Goal: Information Seeking & Learning: Check status

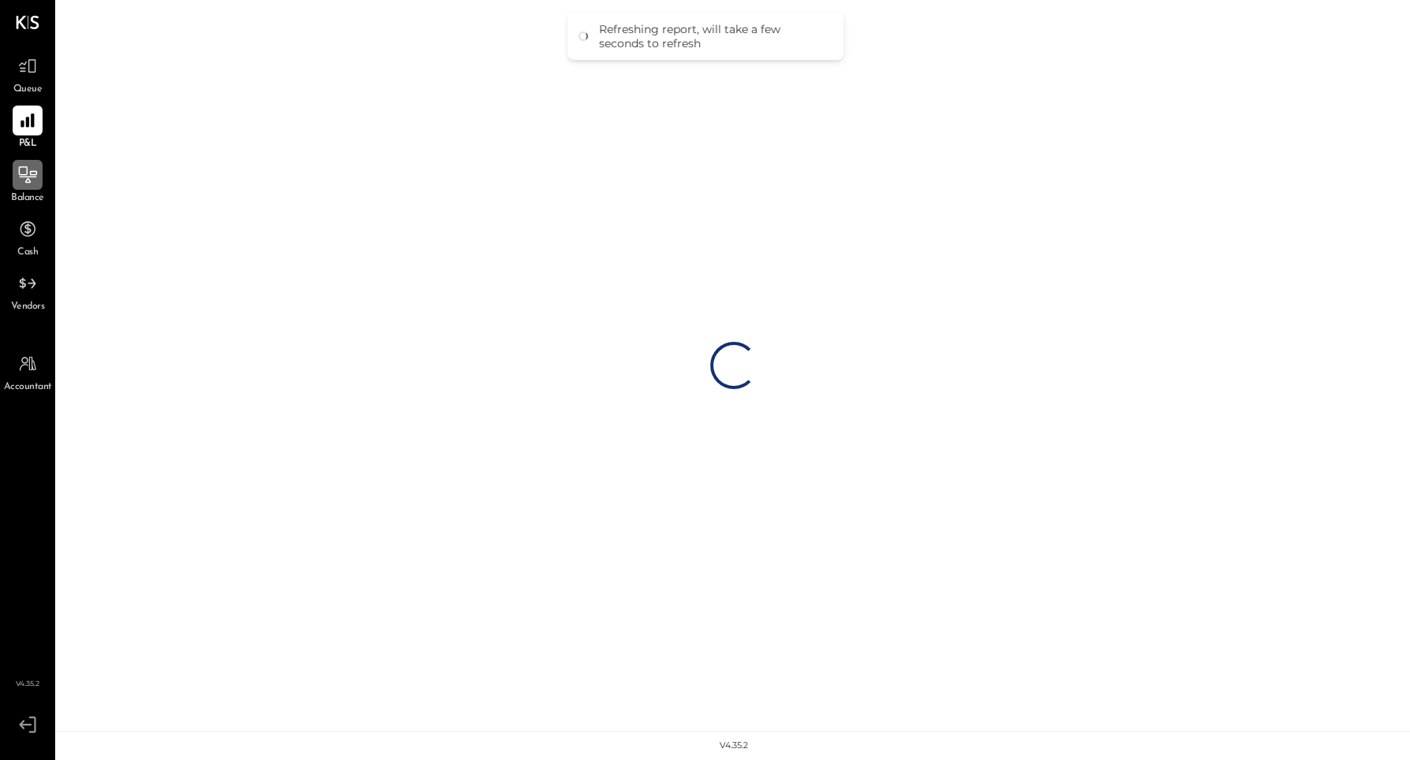
click at [15, 185] on div at bounding box center [28, 175] width 30 height 30
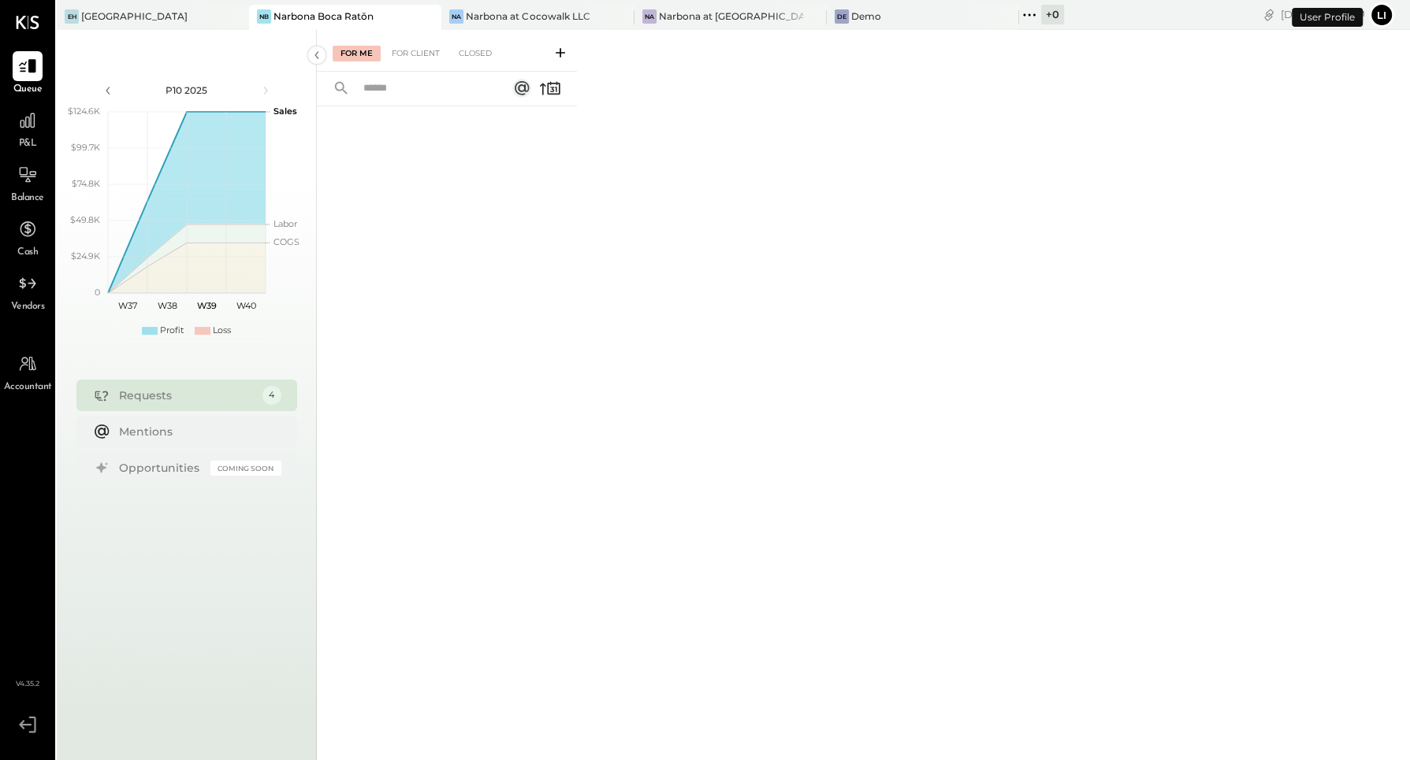
click at [53, 193] on link "Balance" at bounding box center [28, 183] width 54 height 46
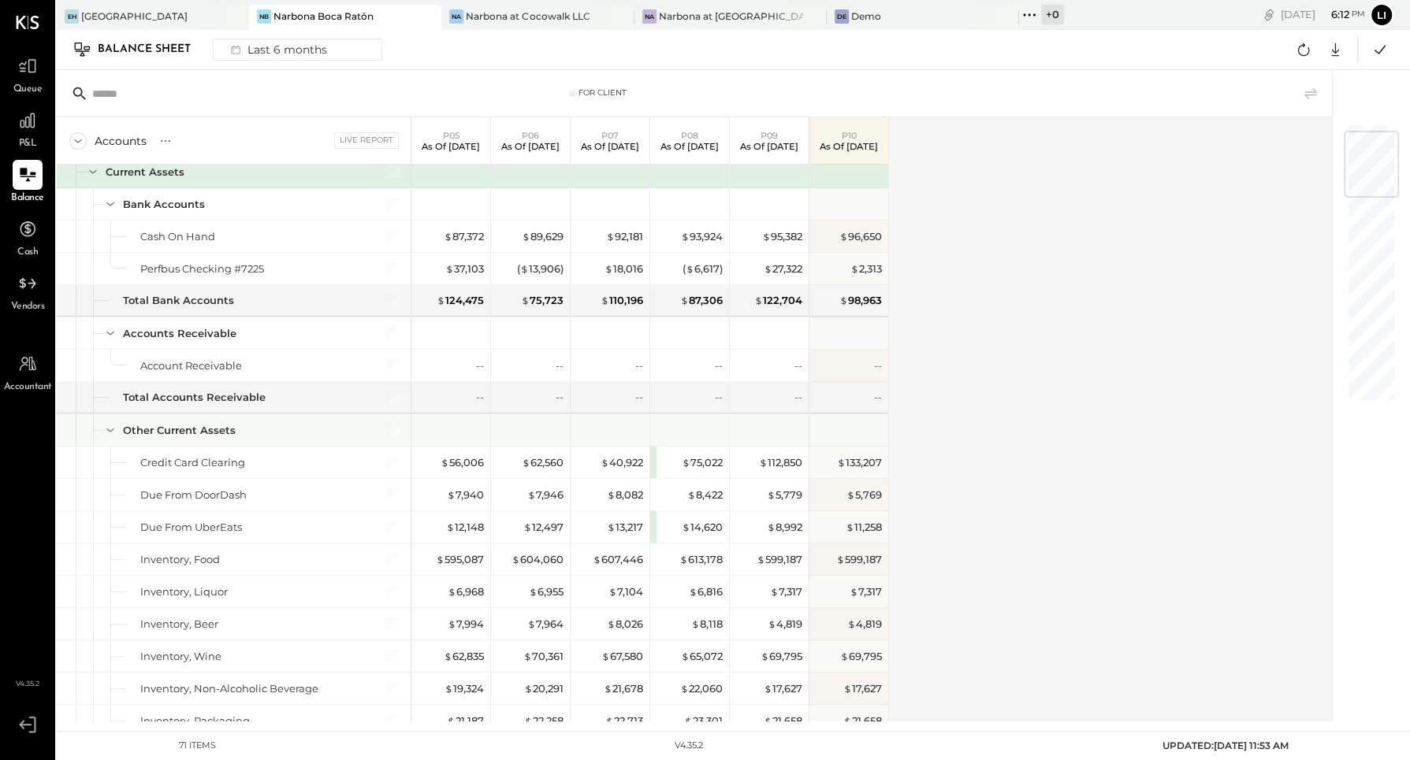
scroll to position [55, 0]
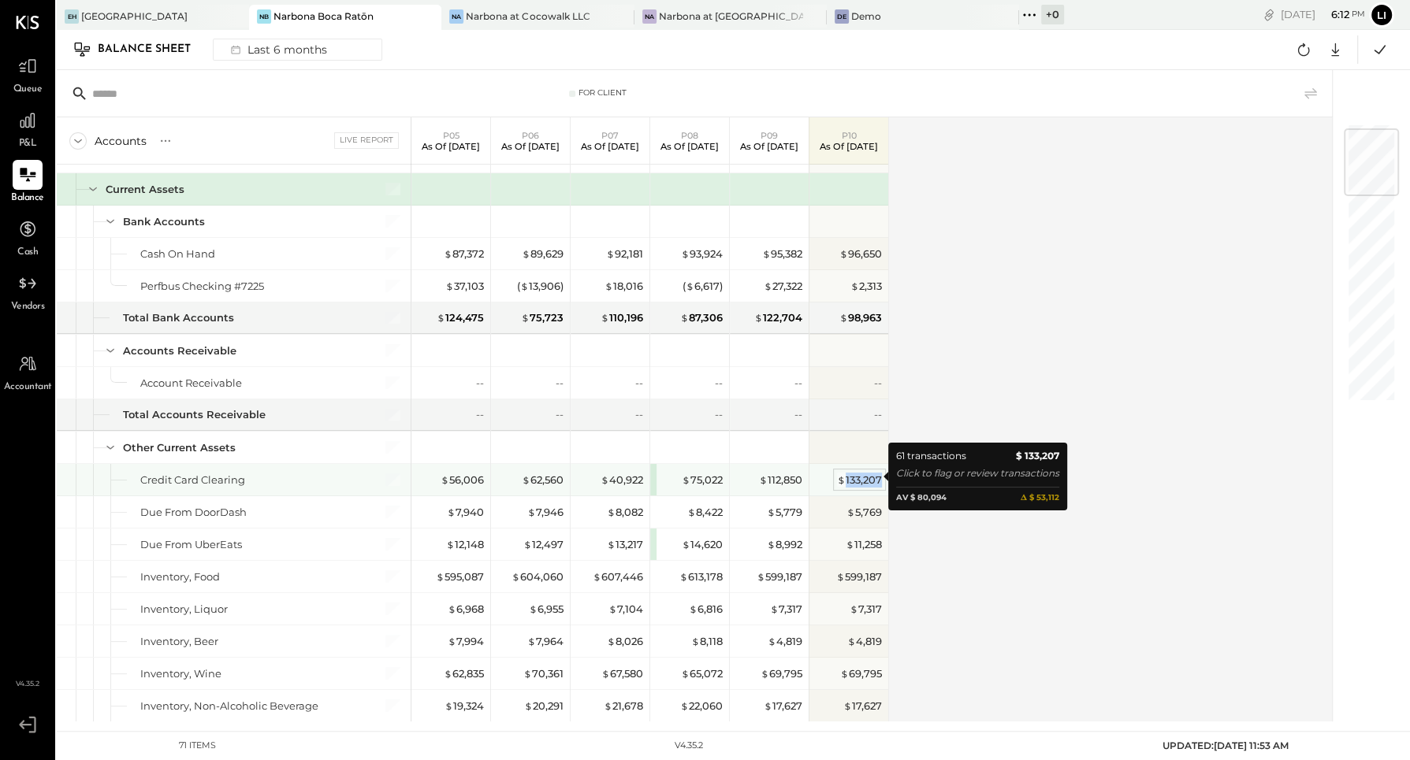
drag, startPoint x: 879, startPoint y: 479, endPoint x: 841, endPoint y: 479, distance: 38.6
click at [841, 479] on div "$ 133,207" at bounding box center [859, 480] width 45 height 15
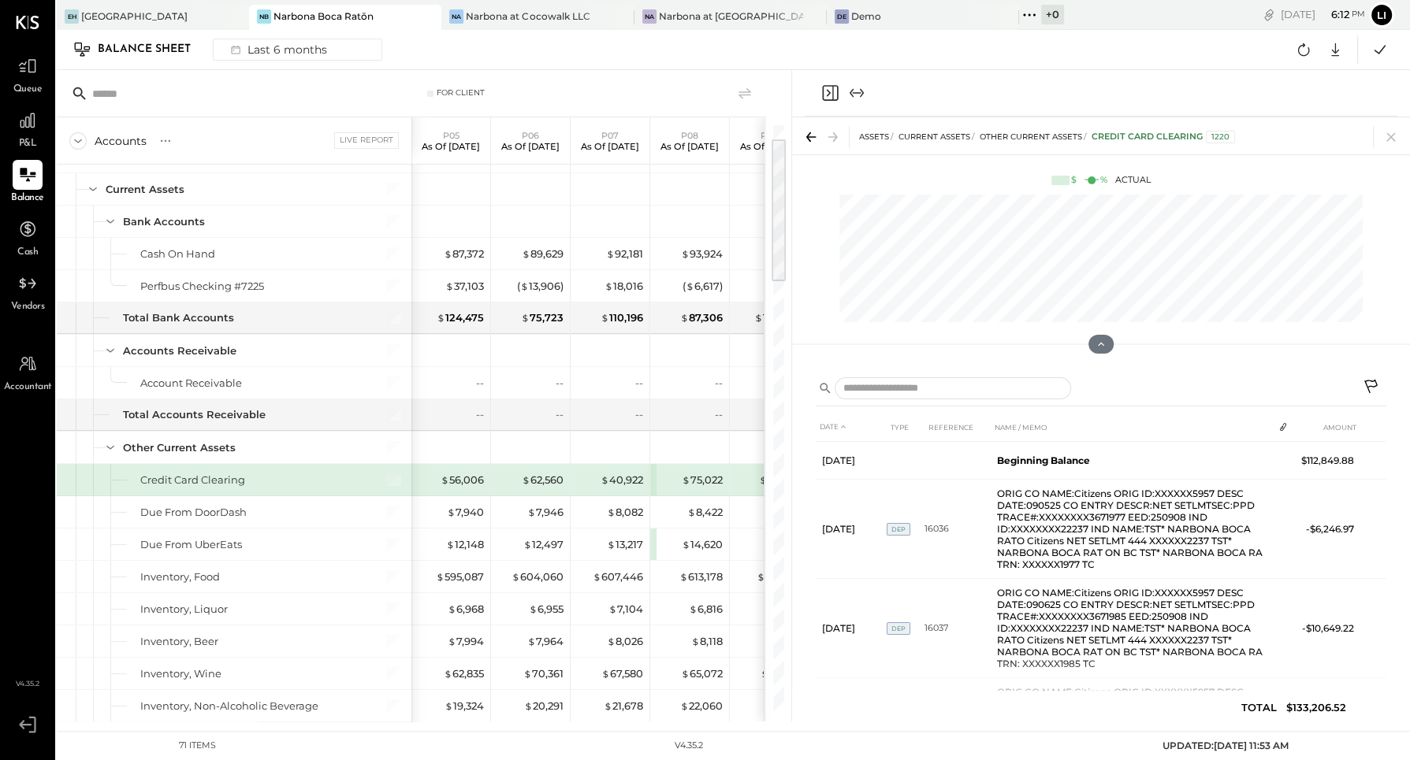
click at [831, 87] on icon "Close panel" at bounding box center [829, 93] width 19 height 19
